Goal: Navigation & Orientation: Find specific page/section

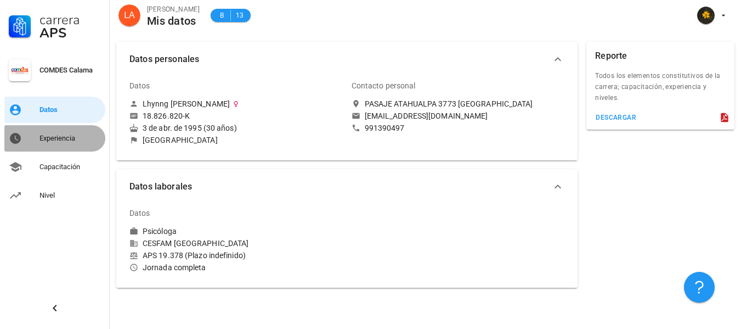
click at [35, 134] on link "Experiencia" at bounding box center [54, 138] width 101 height 26
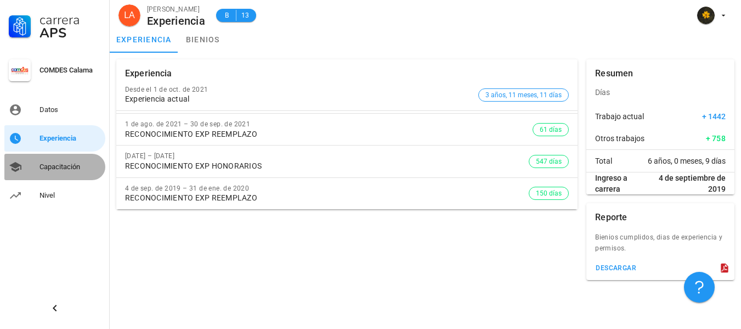
click at [55, 160] on div "Capacitación" at bounding box center [70, 167] width 61 height 18
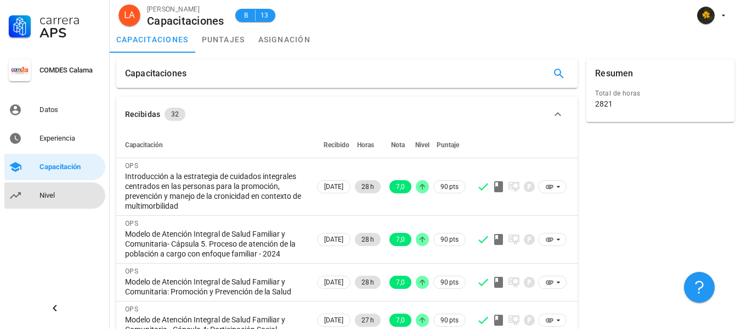
click at [53, 195] on div "Nivel" at bounding box center [70, 195] width 61 height 9
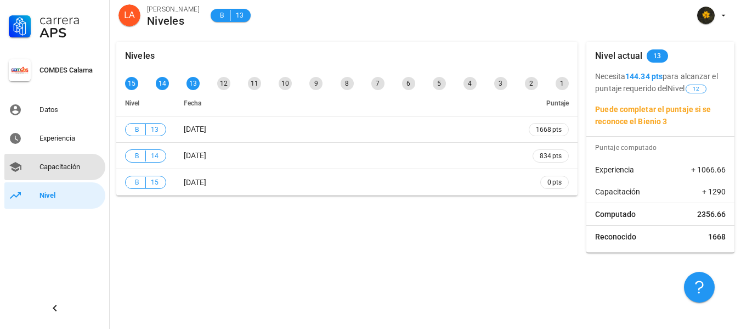
click at [68, 163] on div "Capacitación" at bounding box center [70, 166] width 61 height 9
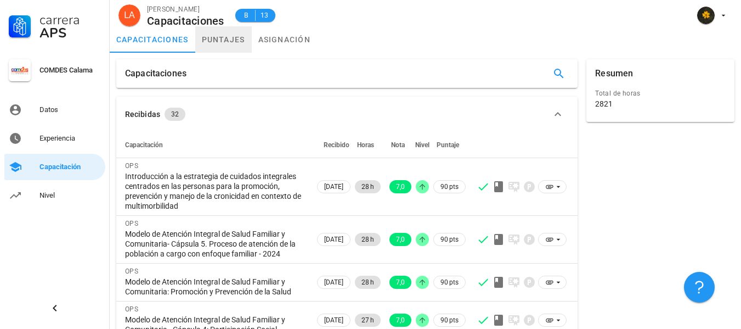
click at [235, 38] on link "puntajes" at bounding box center [223, 39] width 57 height 26
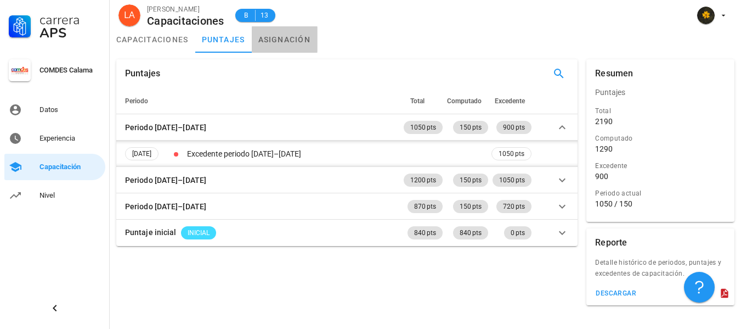
click at [300, 44] on link "asignación" at bounding box center [285, 39] width 66 height 26
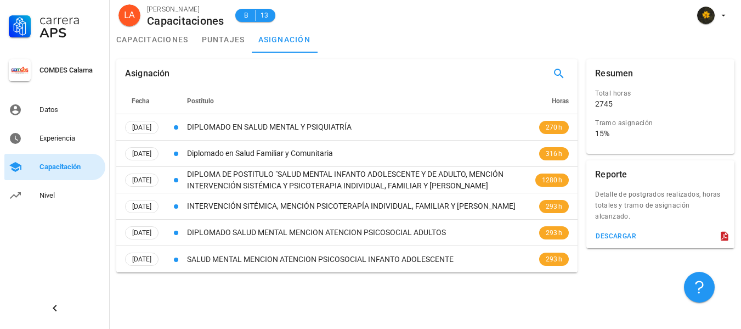
click at [56, 164] on div "Capacitación" at bounding box center [70, 166] width 61 height 9
